Goal: Task Accomplishment & Management: Complete application form

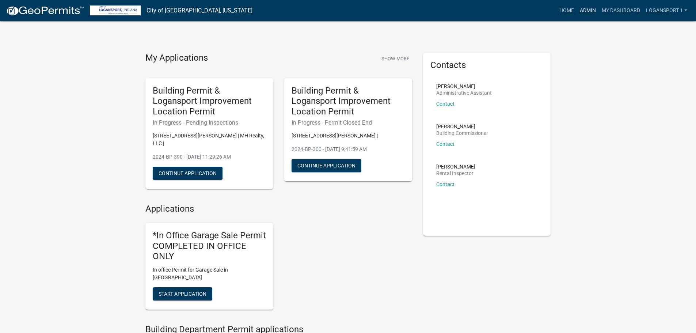
click at [592, 11] on link "Admin" at bounding box center [588, 11] width 22 height 14
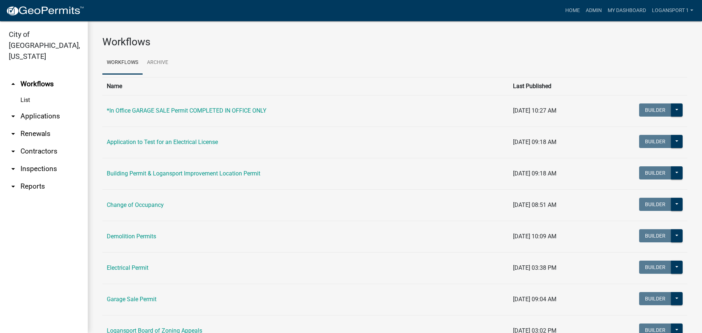
click at [50, 107] on link "arrow_drop_down Applications" at bounding box center [44, 116] width 88 height 18
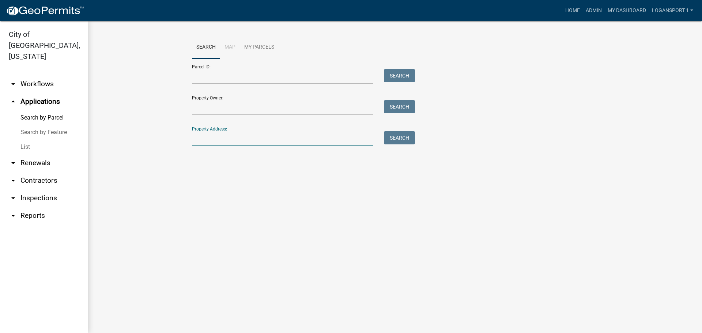
click at [231, 142] on input "Property Address:" at bounding box center [282, 138] width 181 height 15
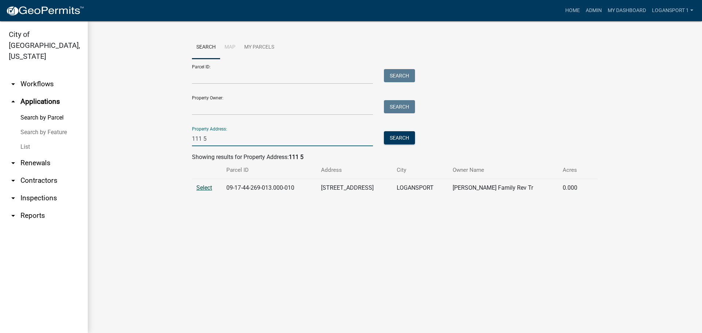
type input "111 5"
click at [207, 187] on span "Select" at bounding box center [204, 187] width 16 height 7
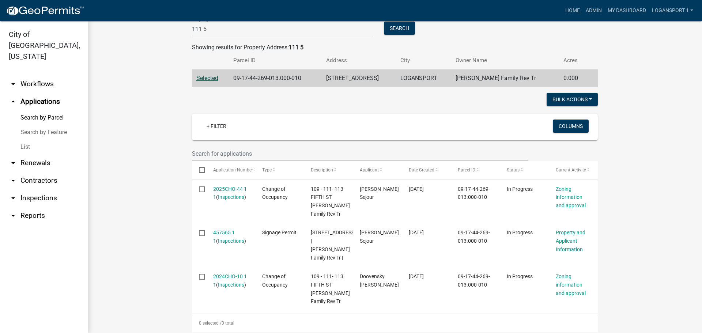
scroll to position [123, 0]
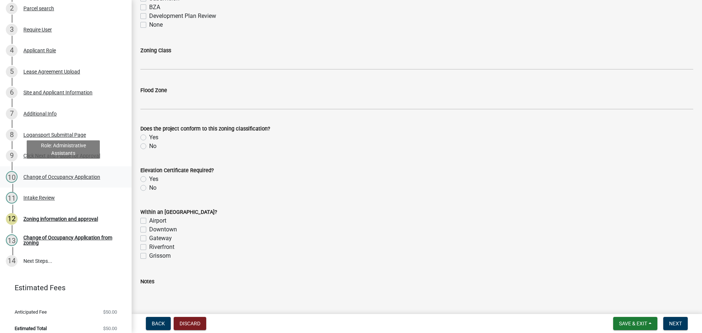
scroll to position [125, 0]
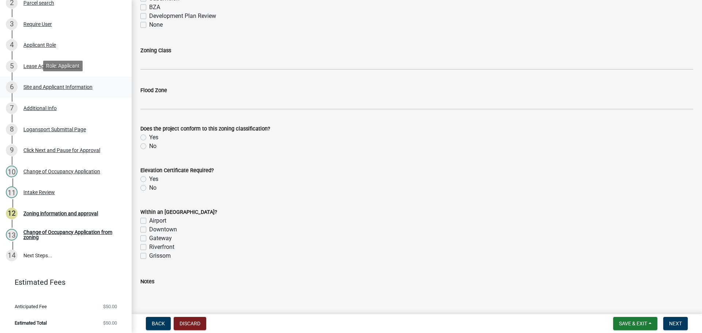
click at [76, 85] on div "Site and Applicant Information" at bounding box center [57, 86] width 69 height 5
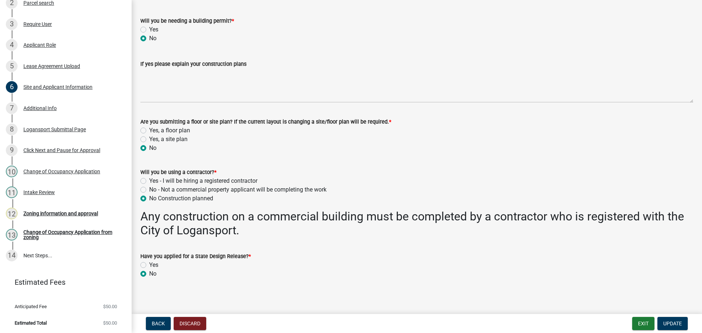
scroll to position [448, 0]
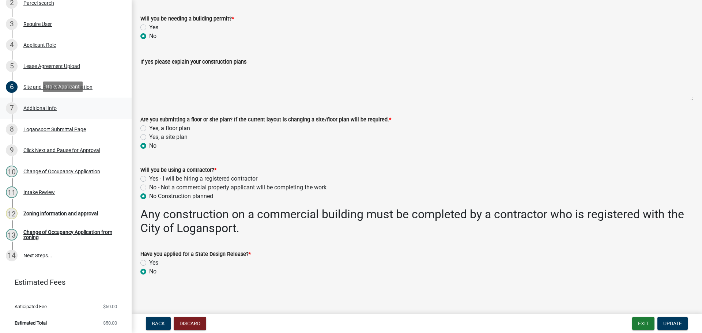
click at [57, 103] on div "7 Additional Info" at bounding box center [63, 108] width 114 height 12
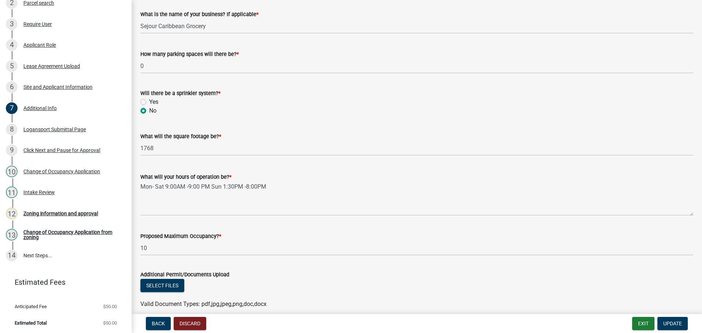
scroll to position [581, 0]
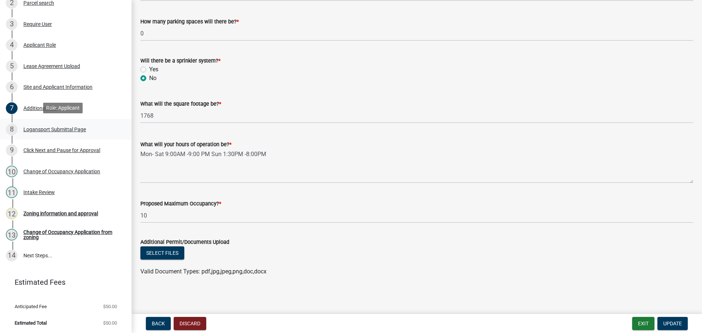
click at [75, 128] on div "Logansport Submittal Page" at bounding box center [54, 129] width 62 height 5
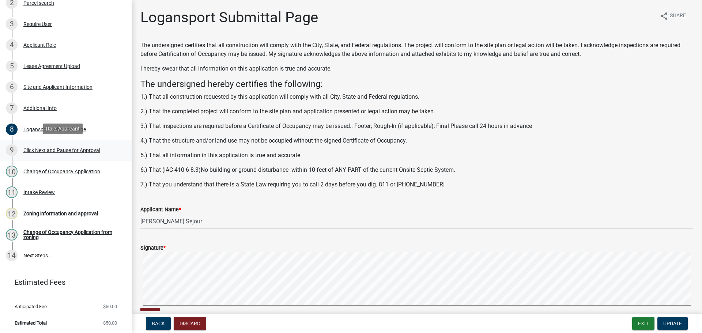
click at [80, 145] on div "9 Click Next and Pause for Approval" at bounding box center [63, 150] width 114 height 12
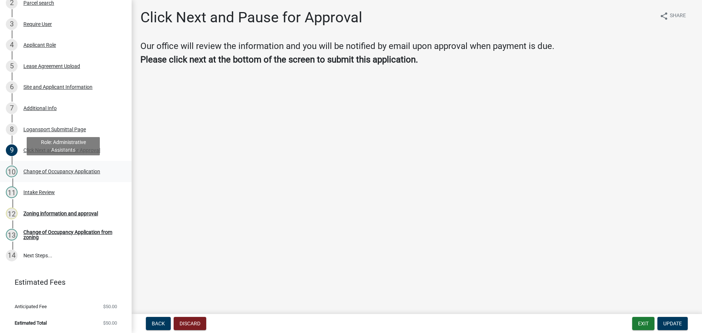
click at [80, 166] on div "10 Change of Occupancy Application" at bounding box center [63, 172] width 114 height 12
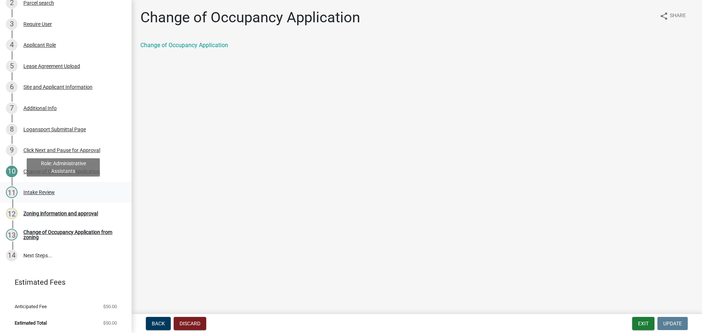
click at [42, 190] on div "Intake Review" at bounding box center [38, 192] width 31 height 5
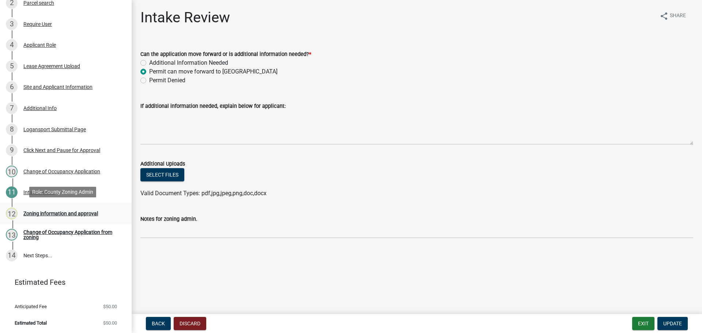
click at [56, 208] on div "12 Zoning information and approval" at bounding box center [63, 214] width 114 height 12
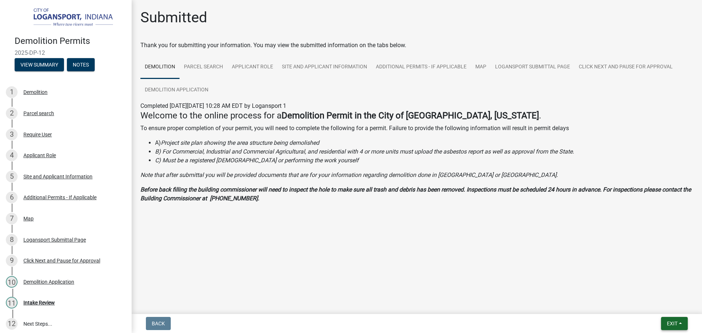
click at [672, 323] on span "Exit" at bounding box center [672, 324] width 11 height 6
click at [670, 307] on button "Save & Exit" at bounding box center [658, 305] width 58 height 18
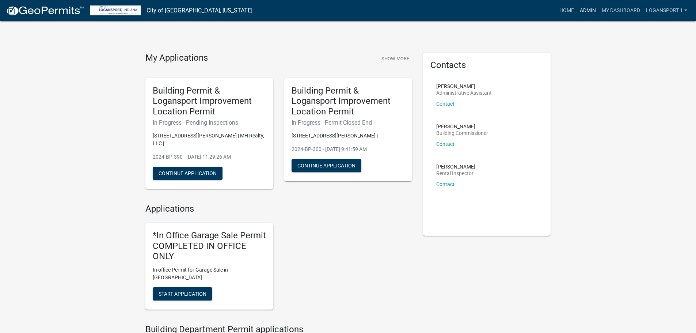
click at [589, 10] on link "Admin" at bounding box center [588, 11] width 22 height 14
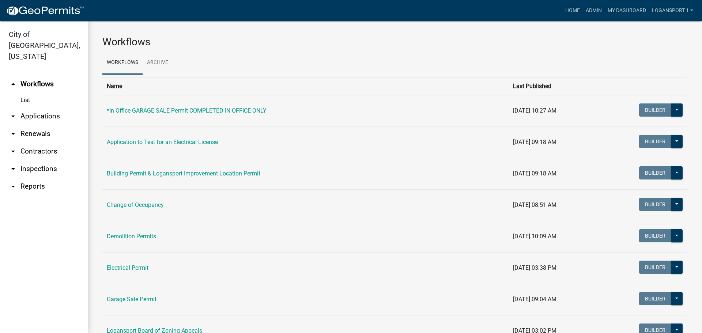
click at [30, 107] on link "arrow_drop_down Applications" at bounding box center [44, 116] width 88 height 18
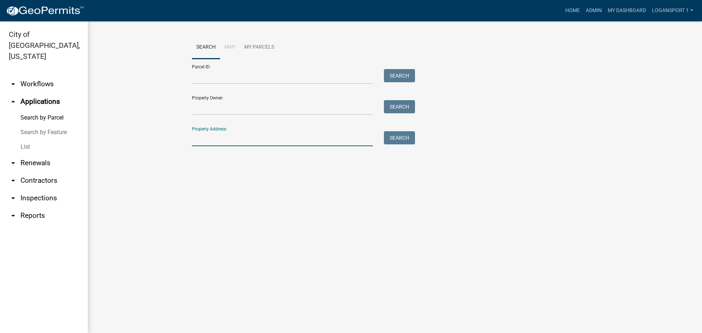
click at [223, 135] on input "Property Address:" at bounding box center [282, 138] width 181 height 15
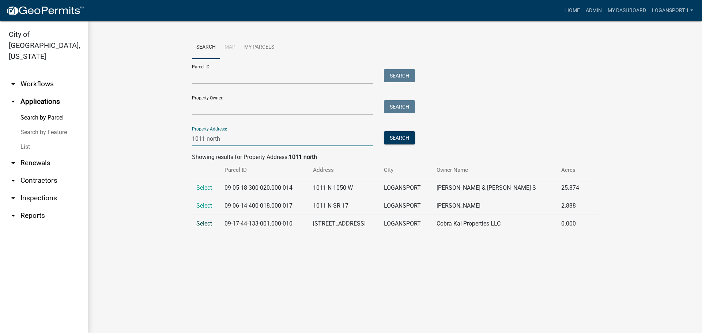
type input "1011 north"
click at [198, 221] on span "Select" at bounding box center [204, 223] width 16 height 7
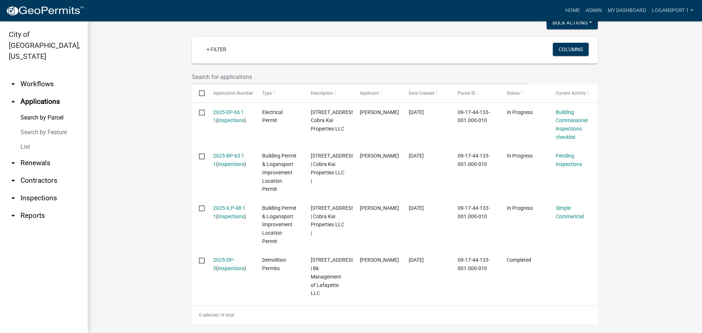
scroll to position [192, 0]
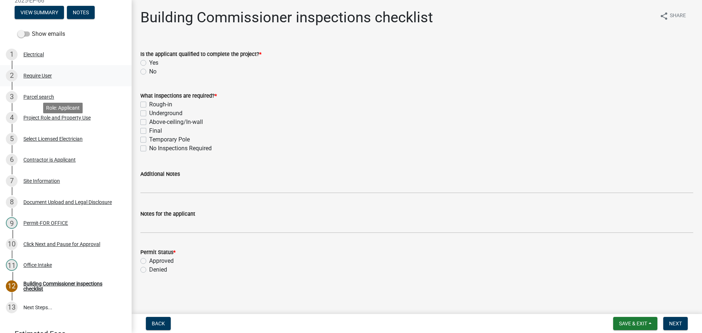
scroll to position [104, 0]
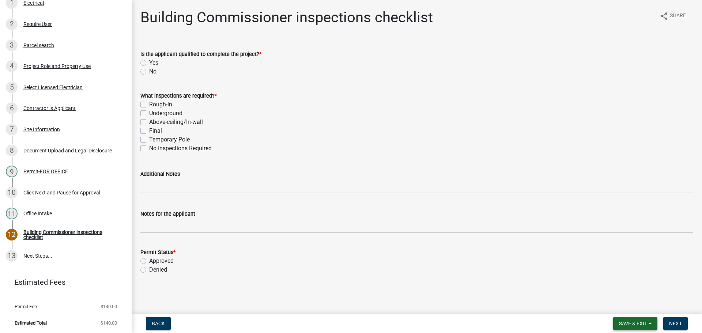
click at [650, 322] on button "Save & Exit" at bounding box center [635, 323] width 44 height 13
click at [646, 310] on button "Save & Exit" at bounding box center [628, 305] width 58 height 18
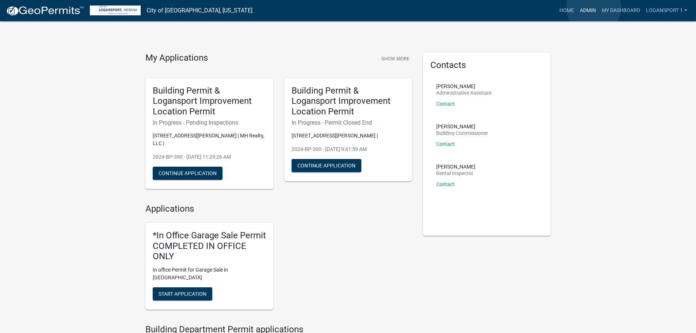
click at [594, 7] on link "Admin" at bounding box center [588, 11] width 22 height 14
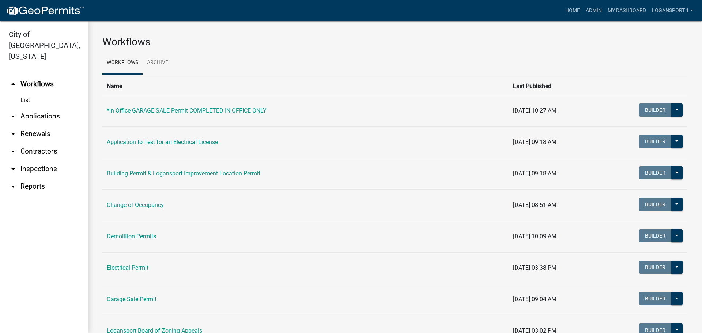
click at [43, 107] on link "arrow_drop_down Applications" at bounding box center [44, 116] width 88 height 18
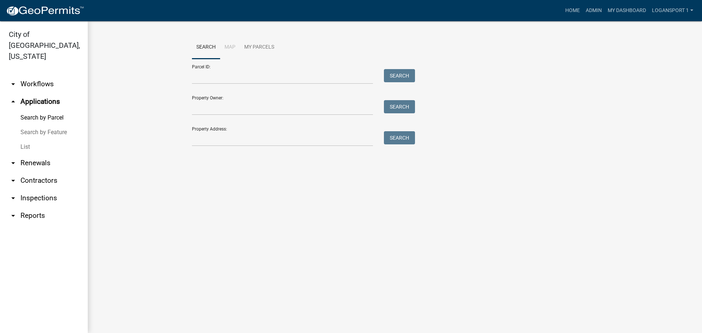
click at [194, 130] on div "Property Address: Search" at bounding box center [301, 133] width 219 height 25
click at [203, 136] on input "Property Address:" at bounding box center [282, 138] width 181 height 15
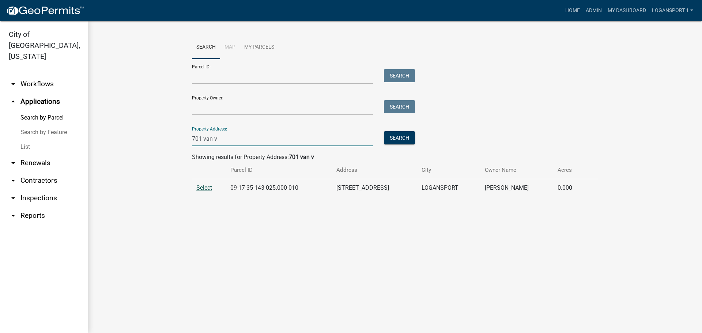
type input "701 van v"
click at [202, 186] on span "Select" at bounding box center [204, 187] width 16 height 7
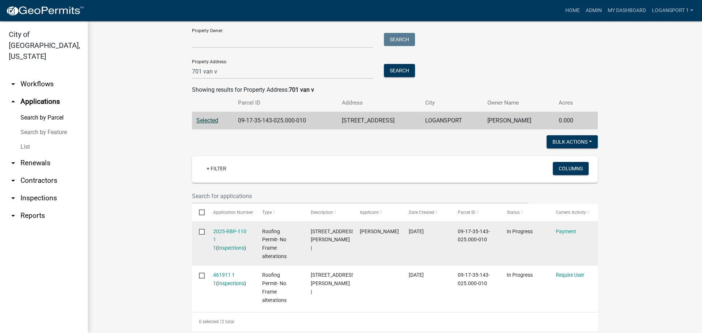
scroll to position [79, 0]
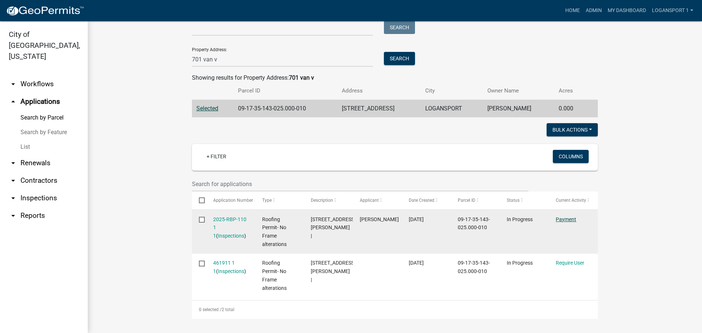
click at [568, 221] on link "Payment" at bounding box center [566, 219] width 20 height 6
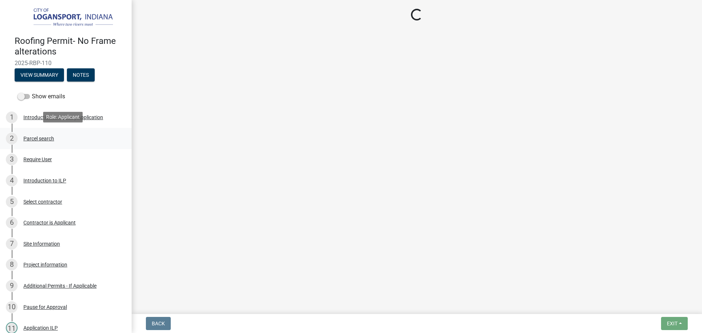
select select "3: 3"
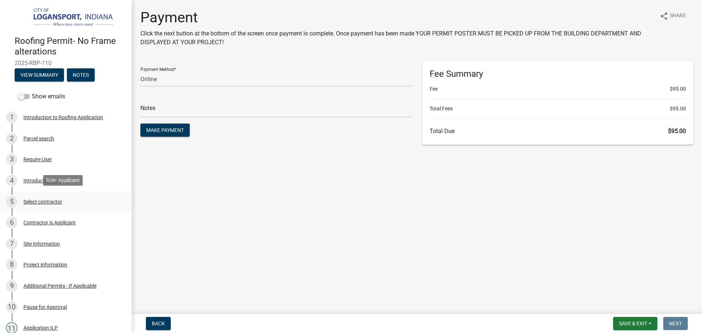
click at [58, 200] on div "Select contractor" at bounding box center [42, 201] width 39 height 5
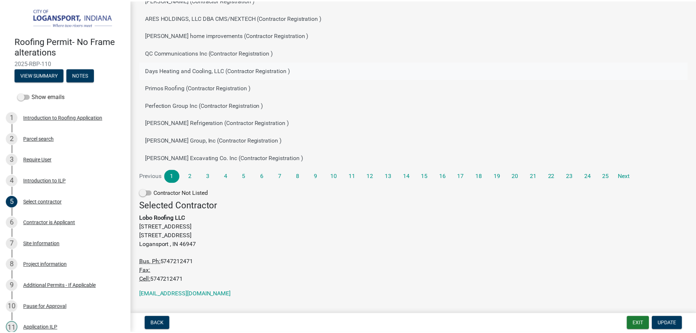
scroll to position [100, 0]
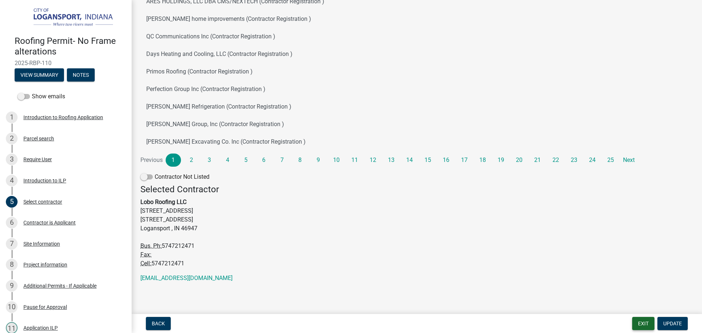
click at [638, 318] on button "Exit" at bounding box center [643, 323] width 22 height 13
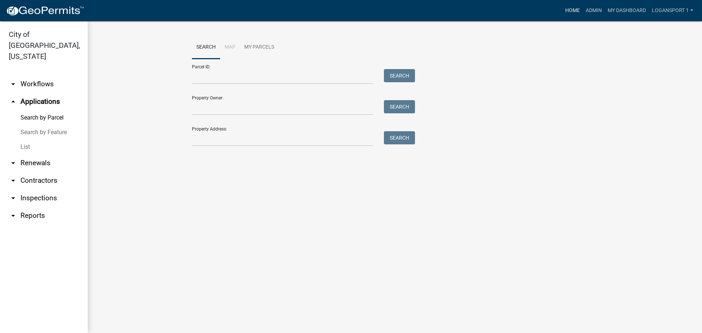
click at [577, 4] on link "Home" at bounding box center [572, 11] width 20 height 14
